Goal: Task Accomplishment & Management: Complete application form

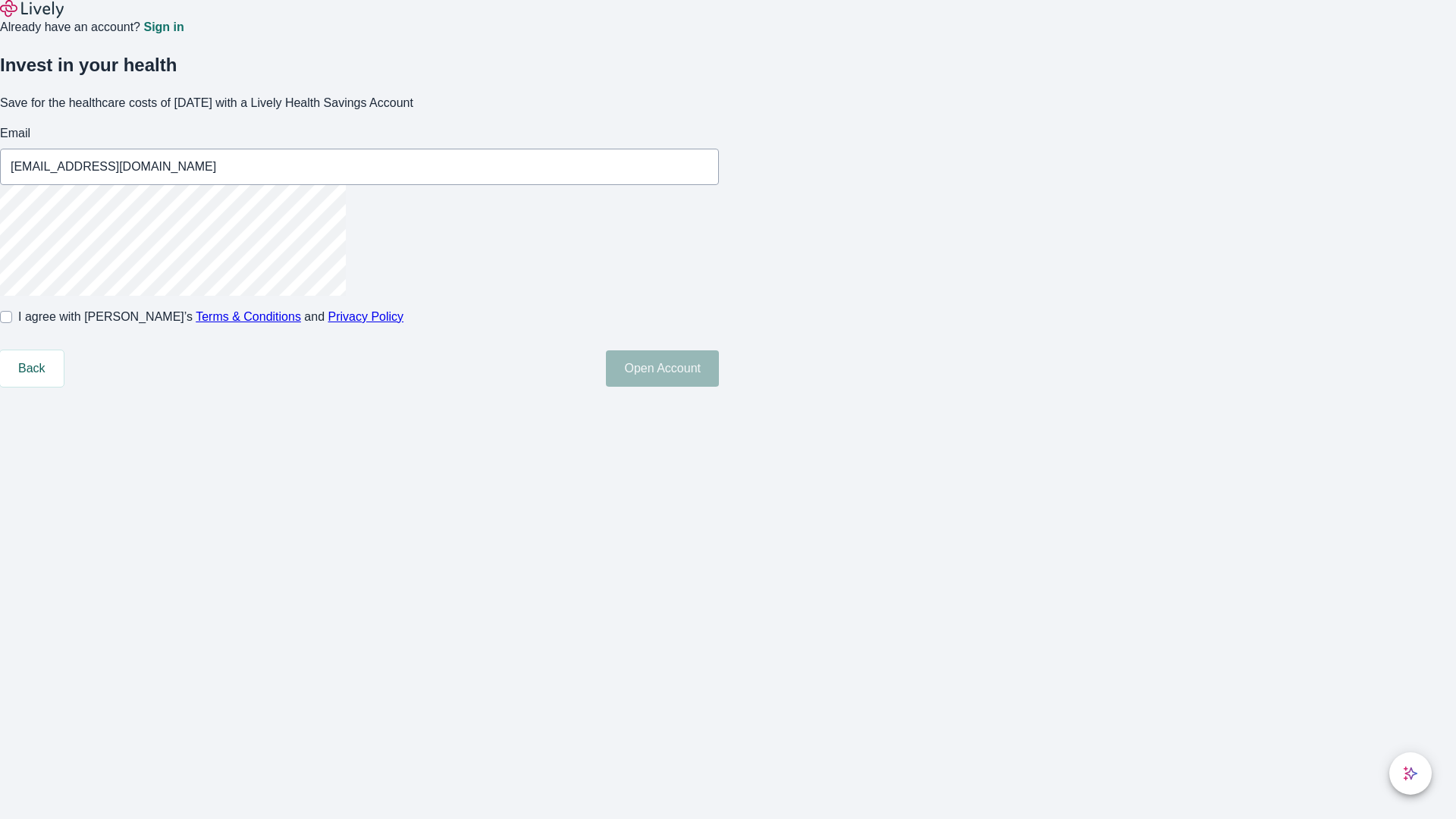
click at [13, 323] on input "I agree with Lively’s Terms & Conditions and Privacy Policy" at bounding box center [6, 318] width 13 height 13
checkbox input "true"
click at [719, 387] on button "Open Account" at bounding box center [662, 368] width 113 height 37
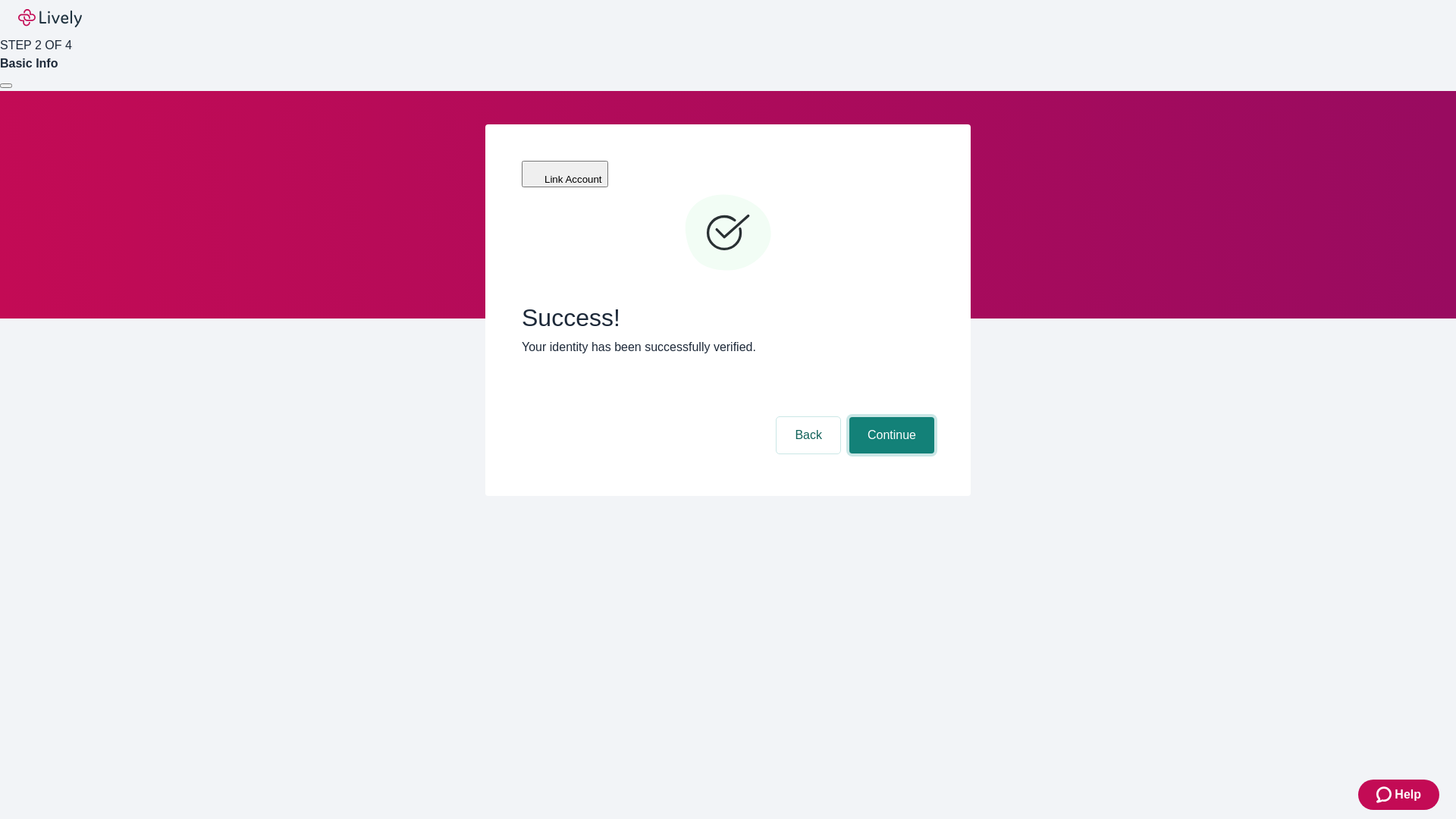
click at [890, 417] on button "Continue" at bounding box center [891, 435] width 85 height 37
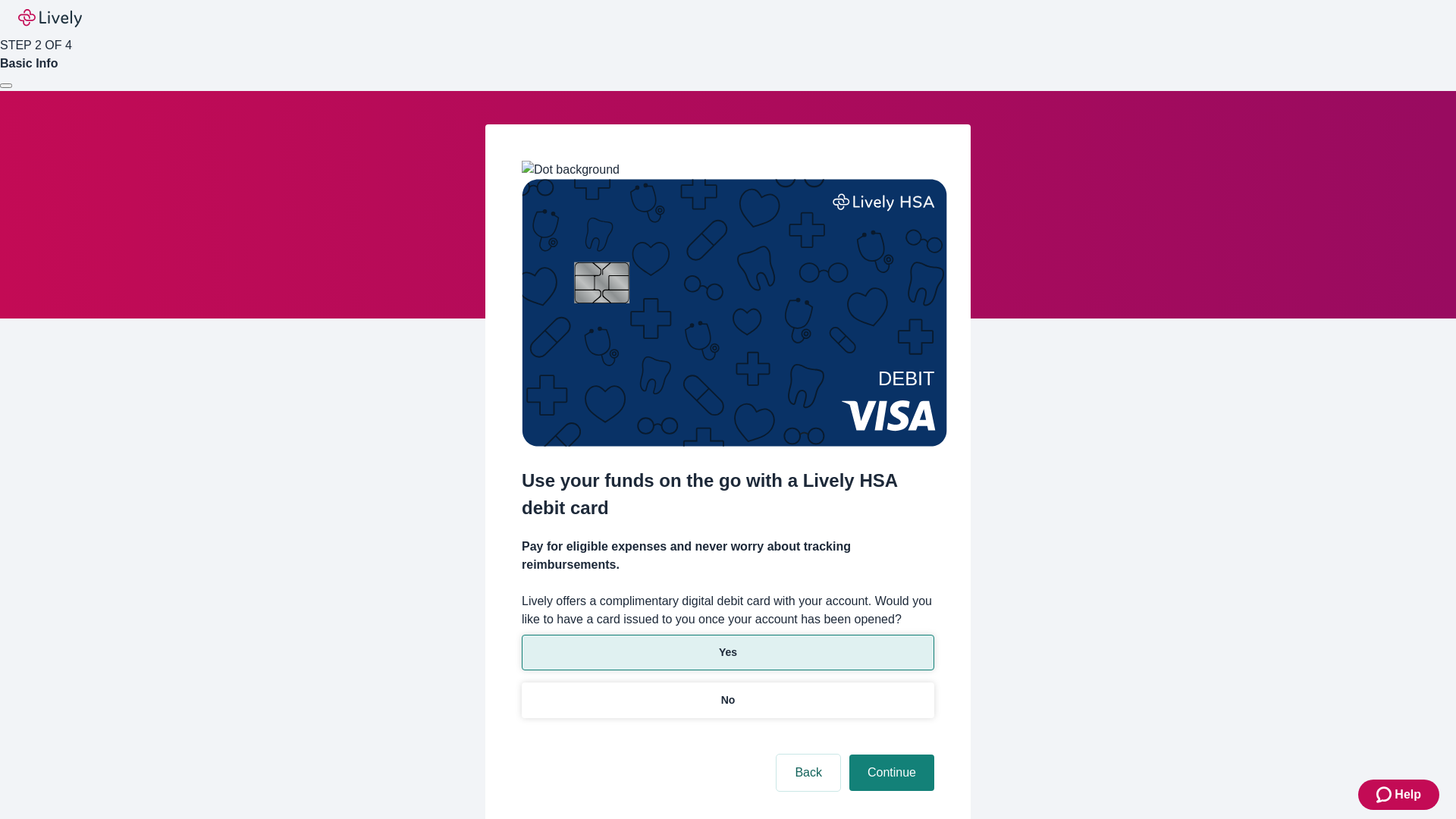
click at [727, 645] on p "Yes" at bounding box center [727, 652] width 18 height 16
click at [890, 755] on button "Continue" at bounding box center [891, 773] width 85 height 37
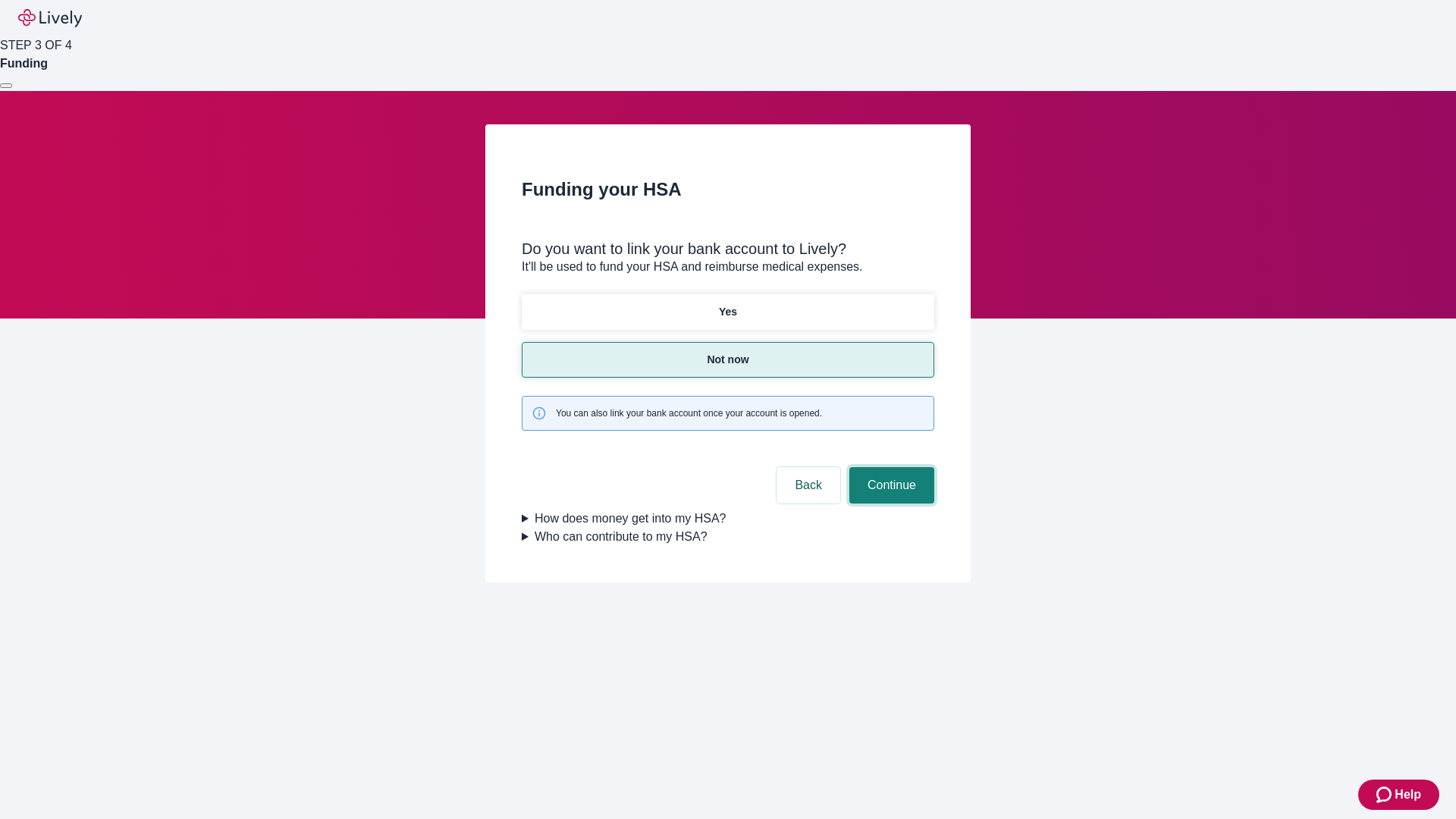
click at [890, 467] on button "Continue" at bounding box center [891, 485] width 85 height 37
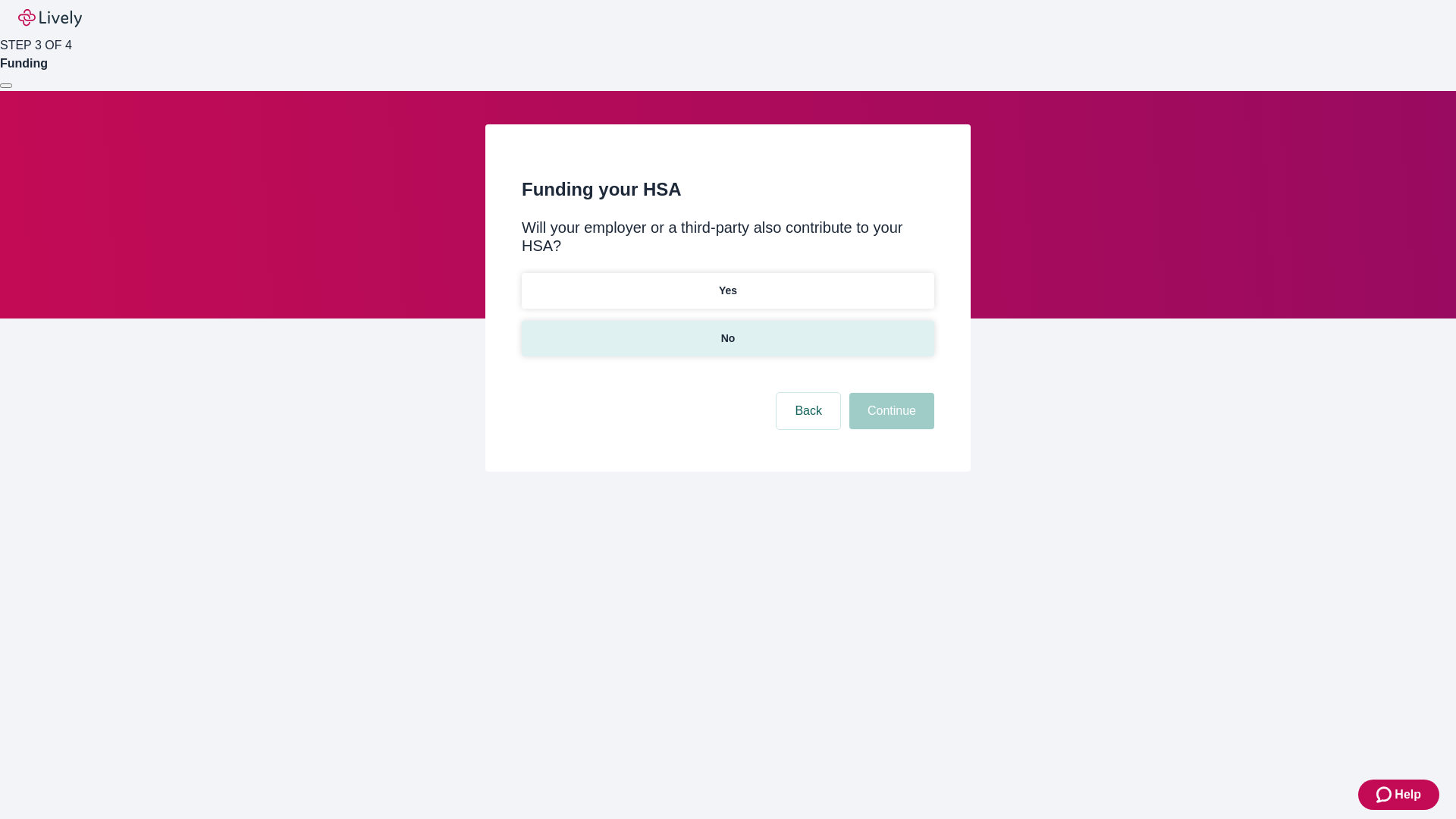
click at [727, 331] on p "No" at bounding box center [728, 339] width 14 height 16
click at [890, 393] on button "Continue" at bounding box center [891, 411] width 85 height 37
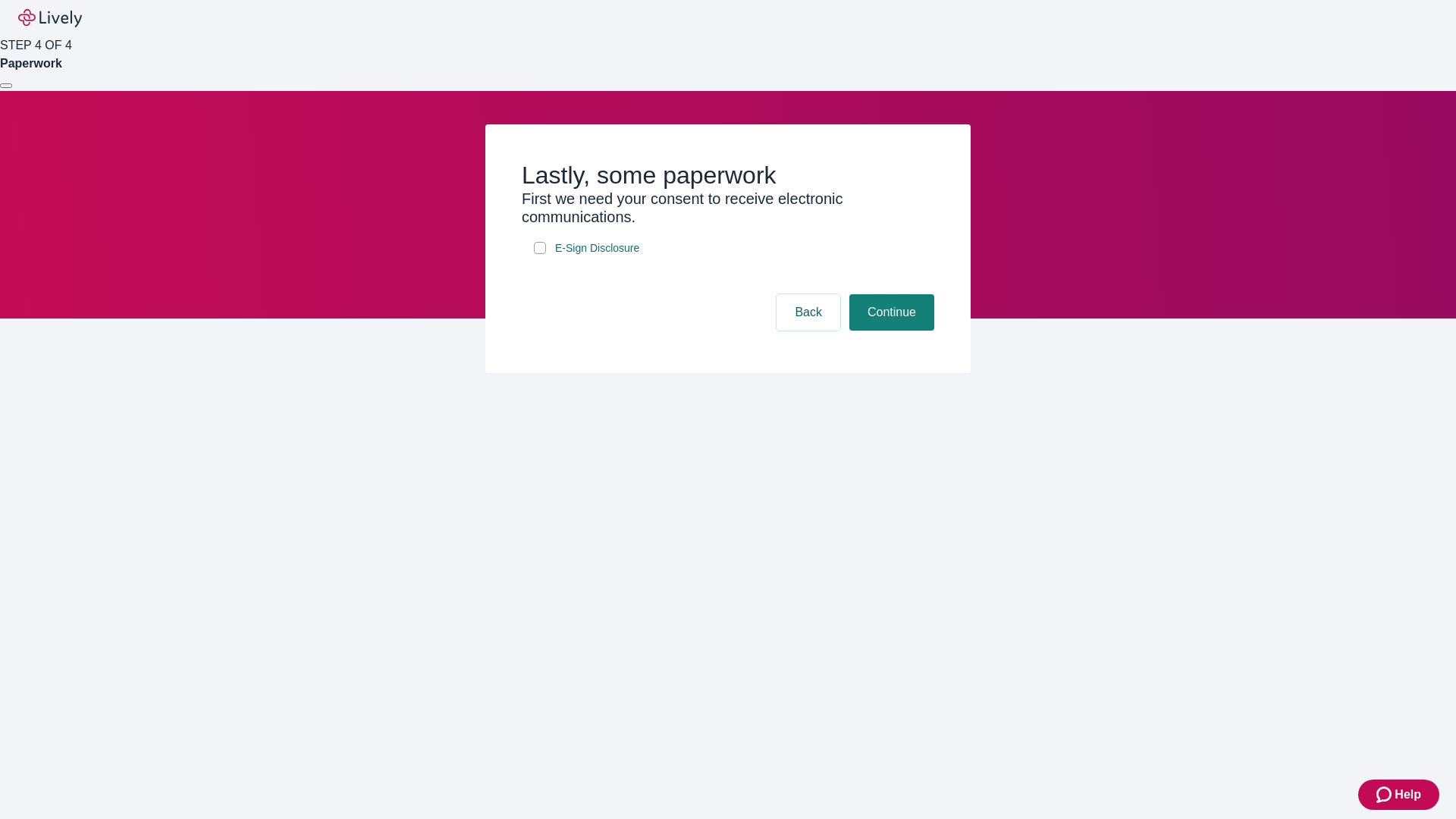
click at [540, 254] on input "E-Sign Disclosure" at bounding box center [540, 248] width 13 height 13
checkbox input "true"
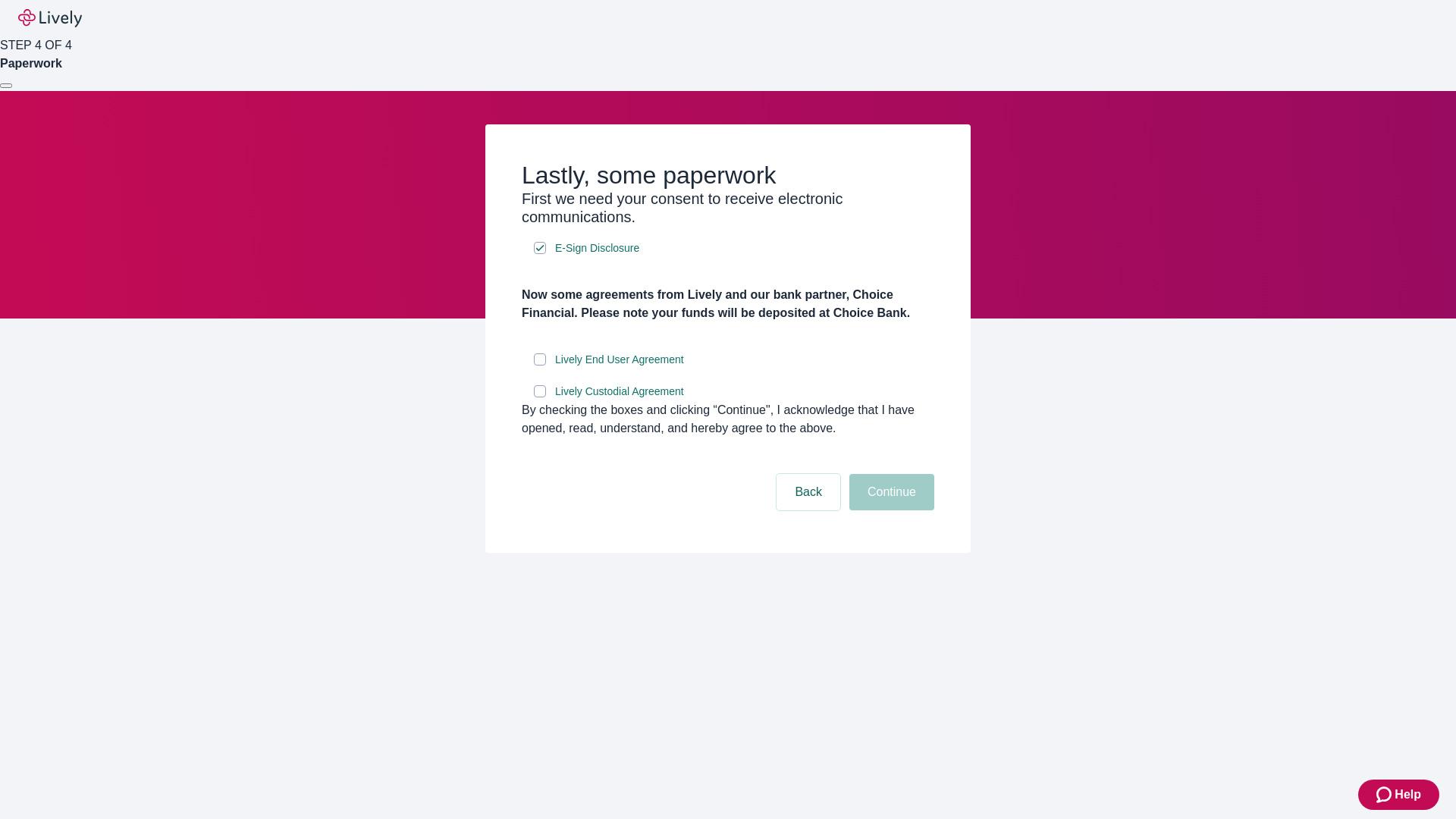
click at [540, 365] on input "Lively End User Agreement" at bounding box center [540, 360] width 13 height 13
checkbox input "true"
click at [540, 397] on input "Lively Custodial Agreement" at bounding box center [540, 392] width 13 height 13
checkbox input "true"
click at [890, 511] on button "Continue" at bounding box center [891, 492] width 85 height 37
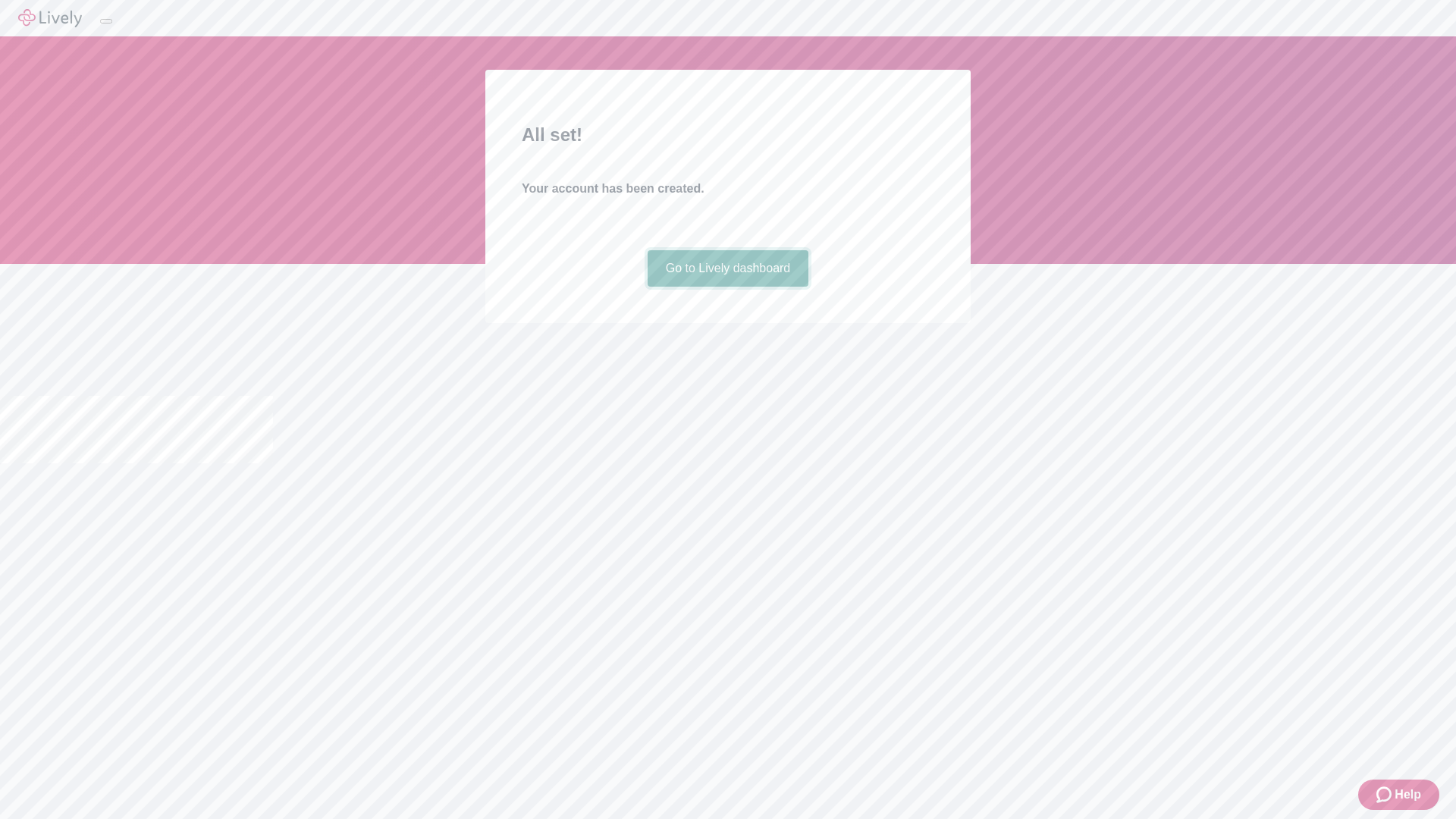
click at [727, 287] on link "Go to Lively dashboard" at bounding box center [728, 268] width 162 height 37
